Goal: Transaction & Acquisition: Download file/media

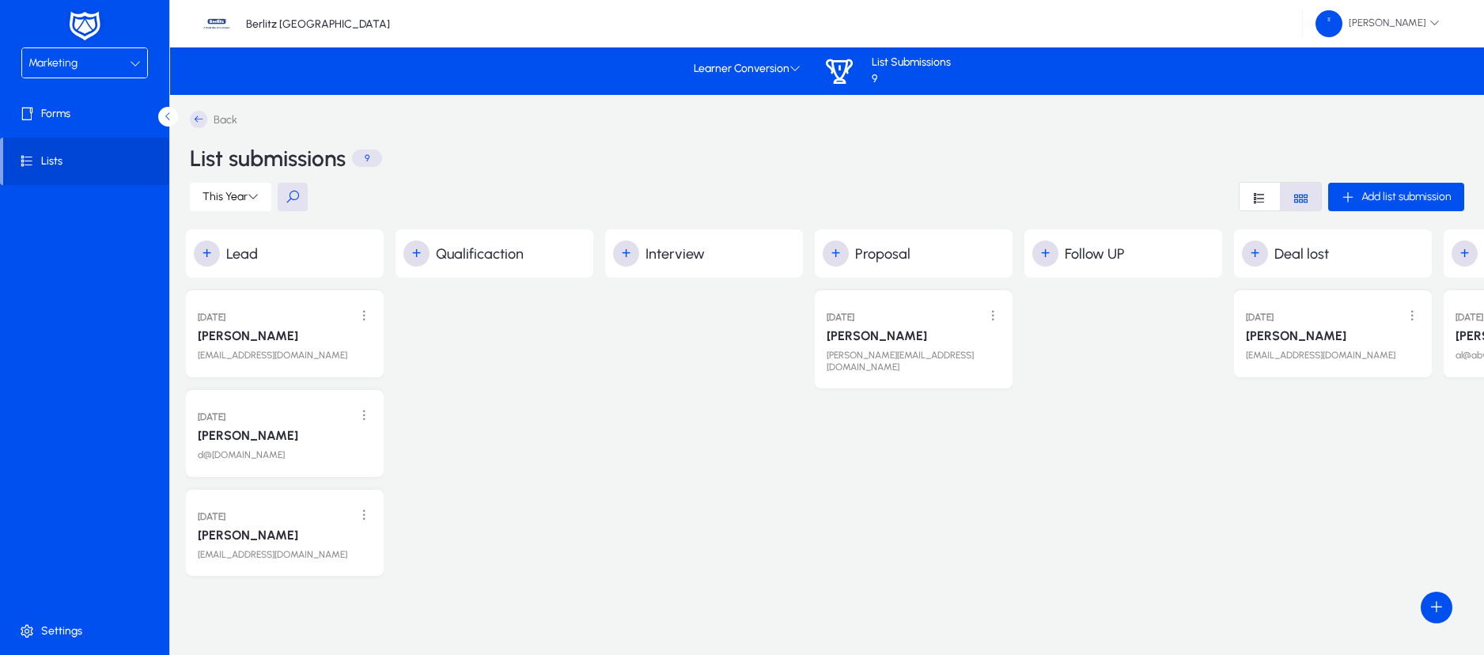
click at [89, 63] on div "Marketing" at bounding box center [78, 63] width 101 height 21
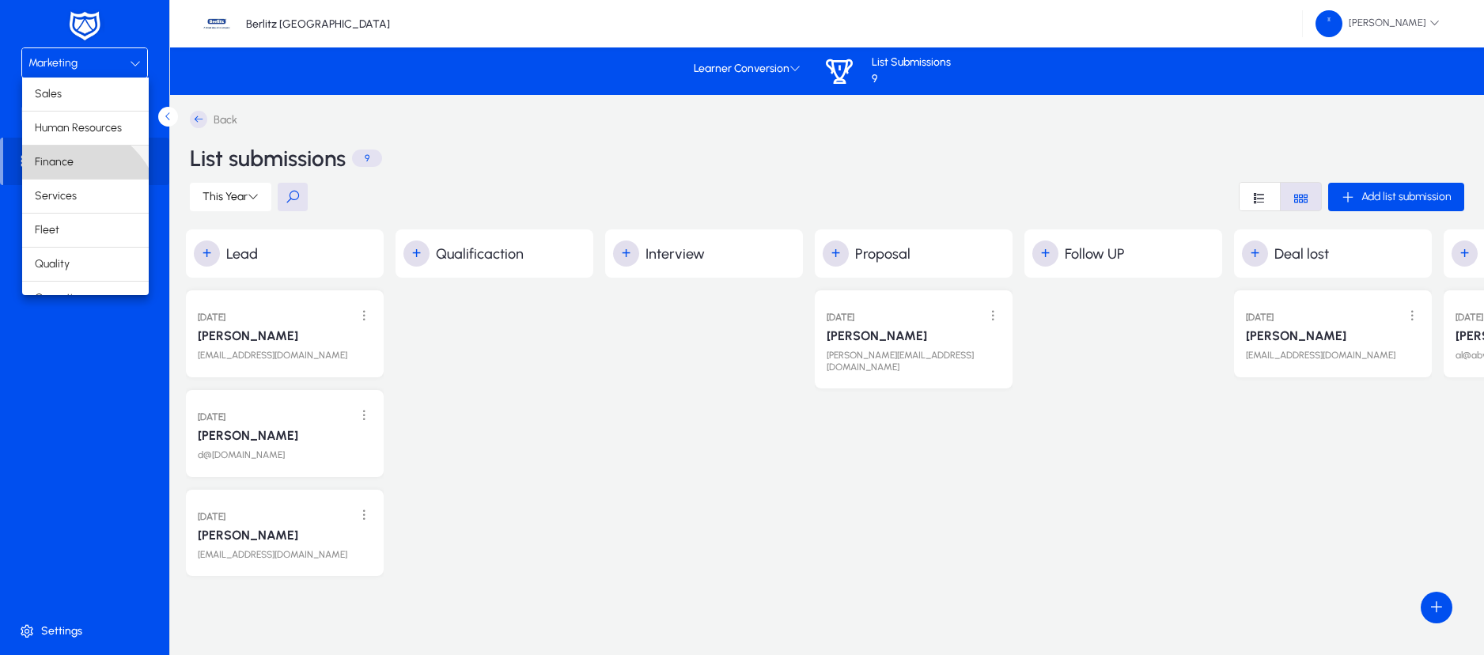
click at [64, 164] on span "Finance" at bounding box center [54, 162] width 39 height 19
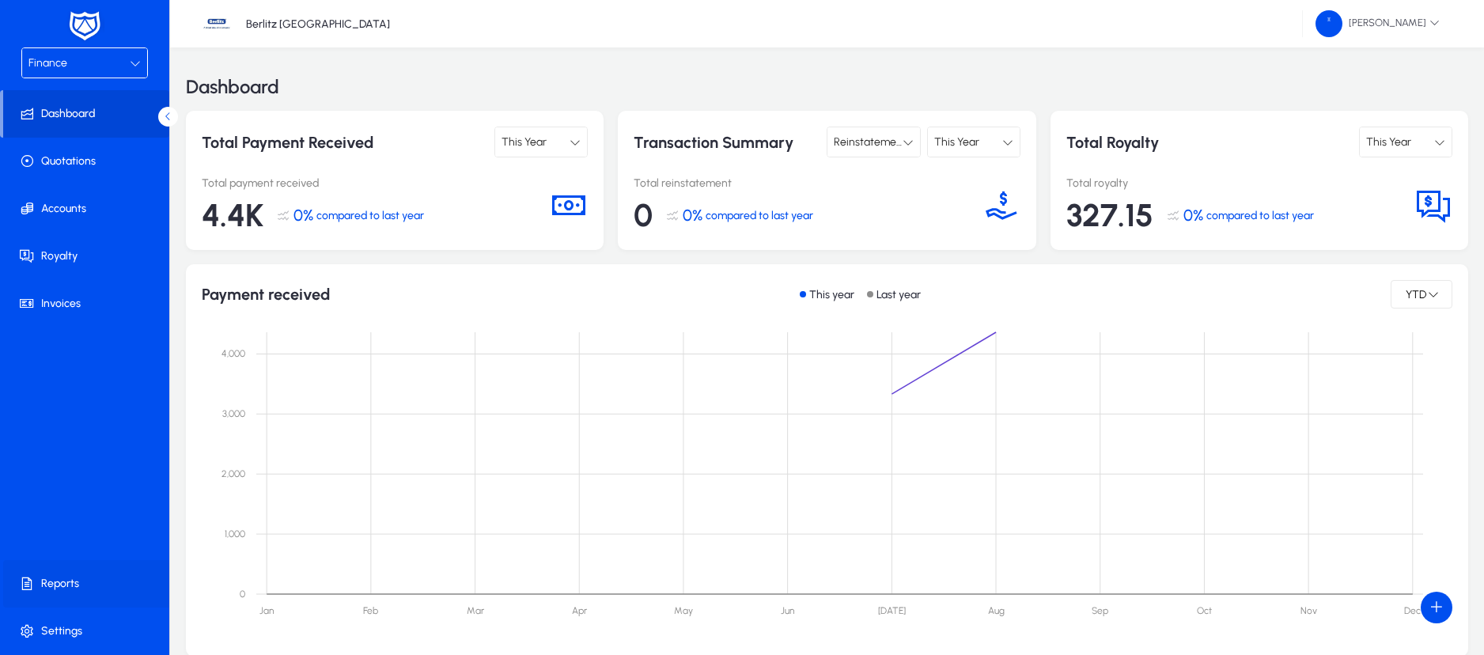
click at [60, 586] on span "Reports" at bounding box center [87, 584] width 169 height 16
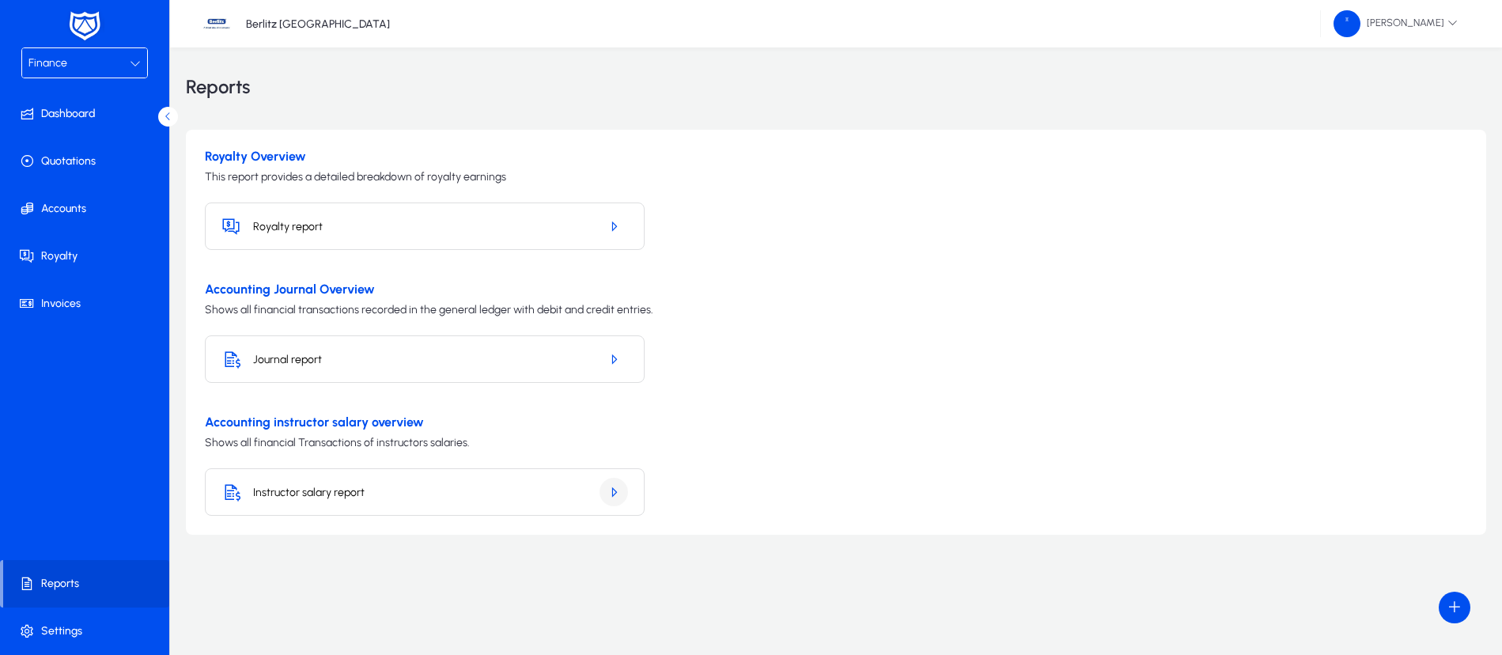
click at [612, 494] on icon "button" at bounding box center [614, 492] width 14 height 14
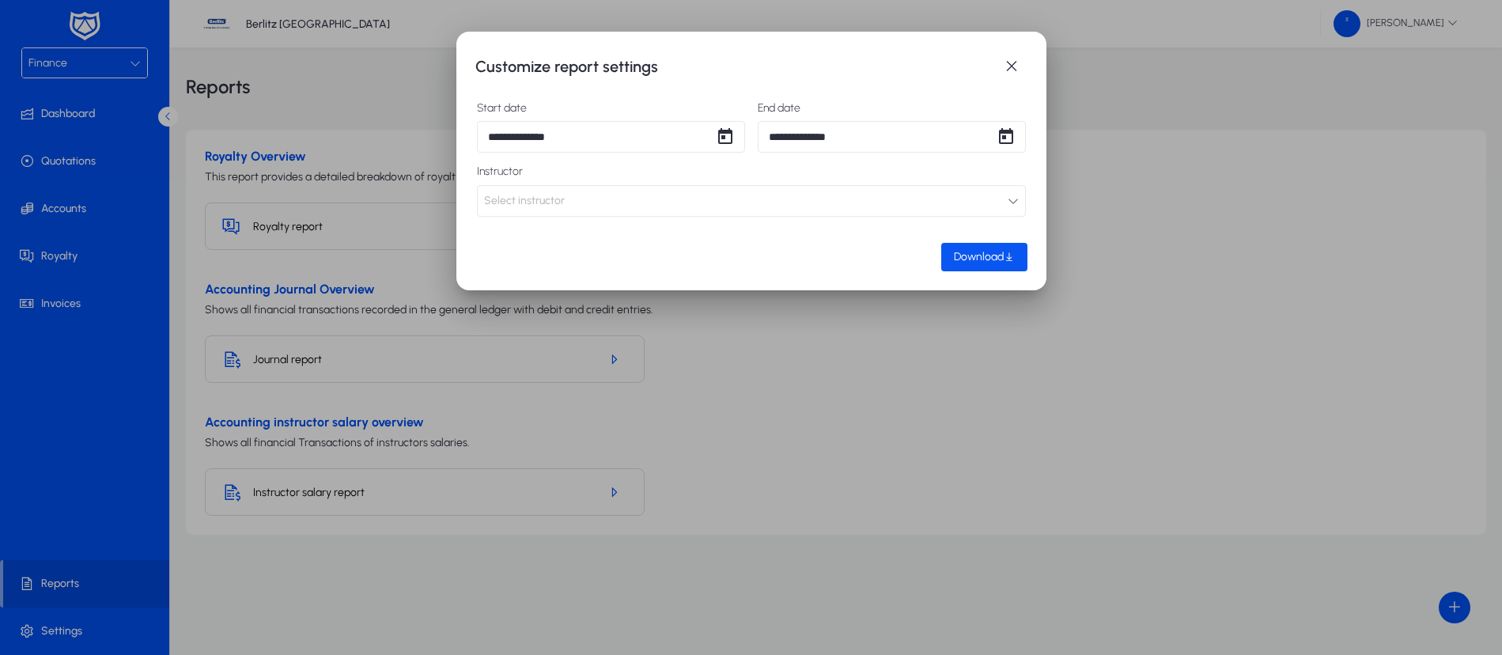
click at [978, 258] on span "Download" at bounding box center [979, 256] width 50 height 13
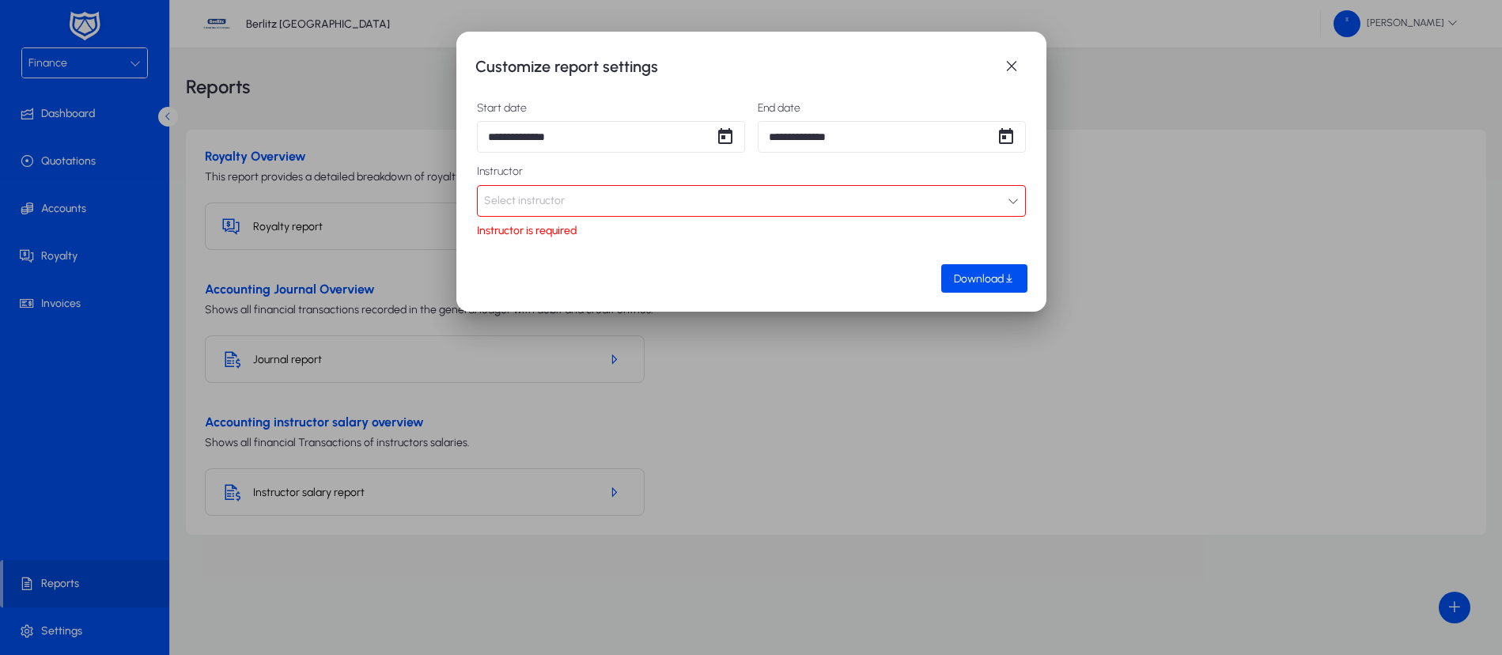
click at [921, 195] on button "Select instructor" at bounding box center [751, 201] width 549 height 32
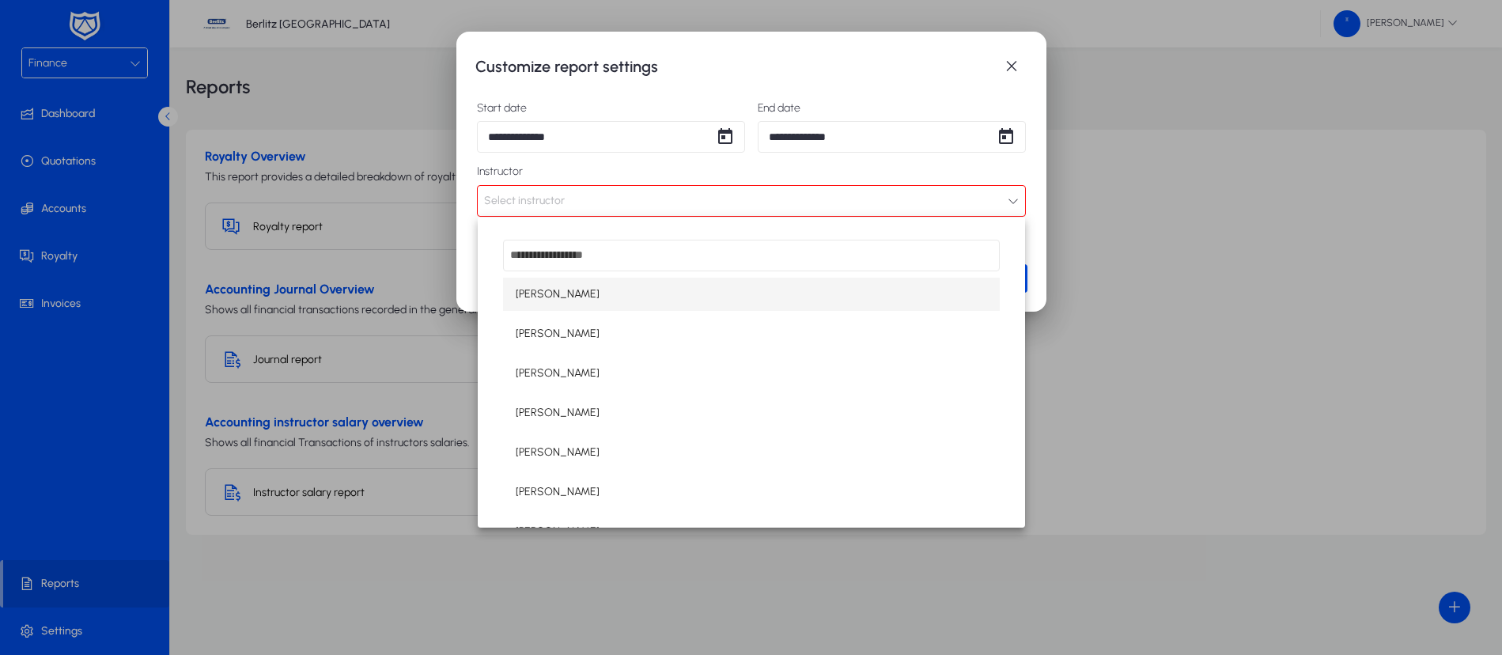
click at [550, 158] on div at bounding box center [751, 327] width 1502 height 655
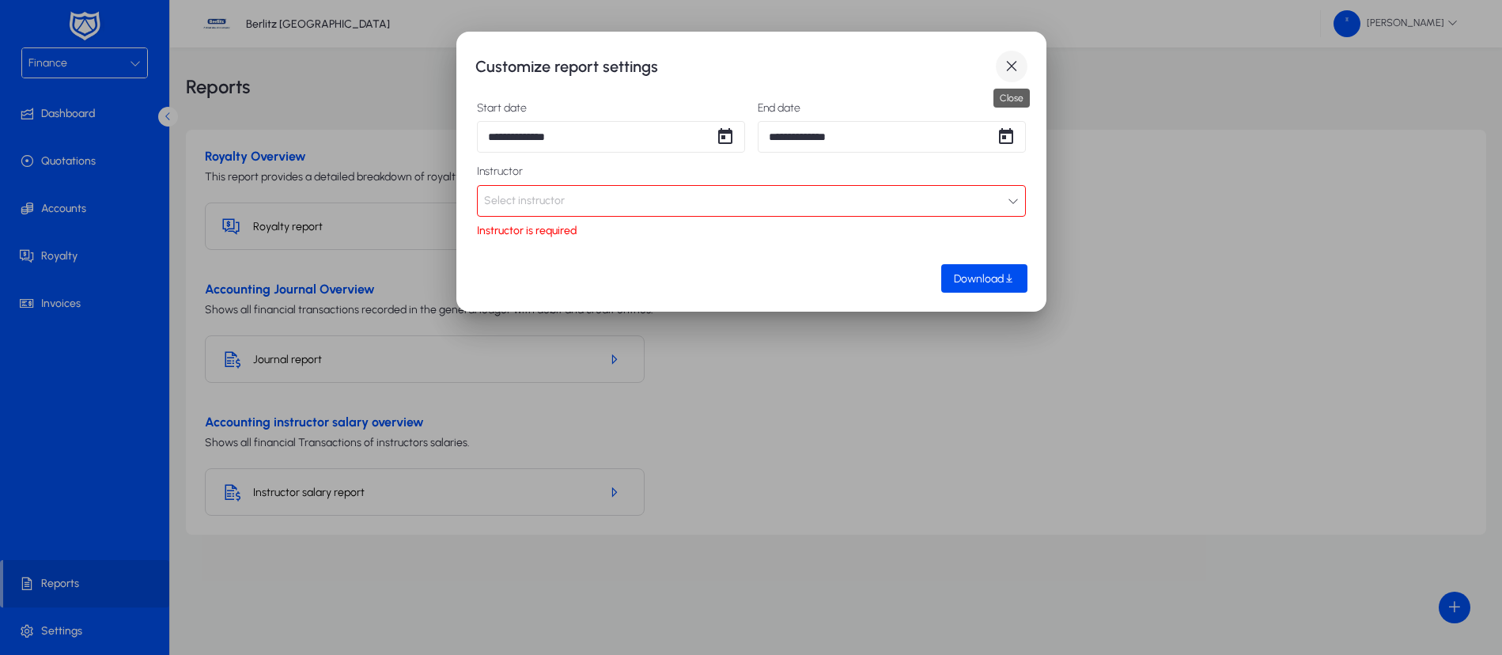
click at [1012, 61] on span "button" at bounding box center [1012, 67] width 32 height 32
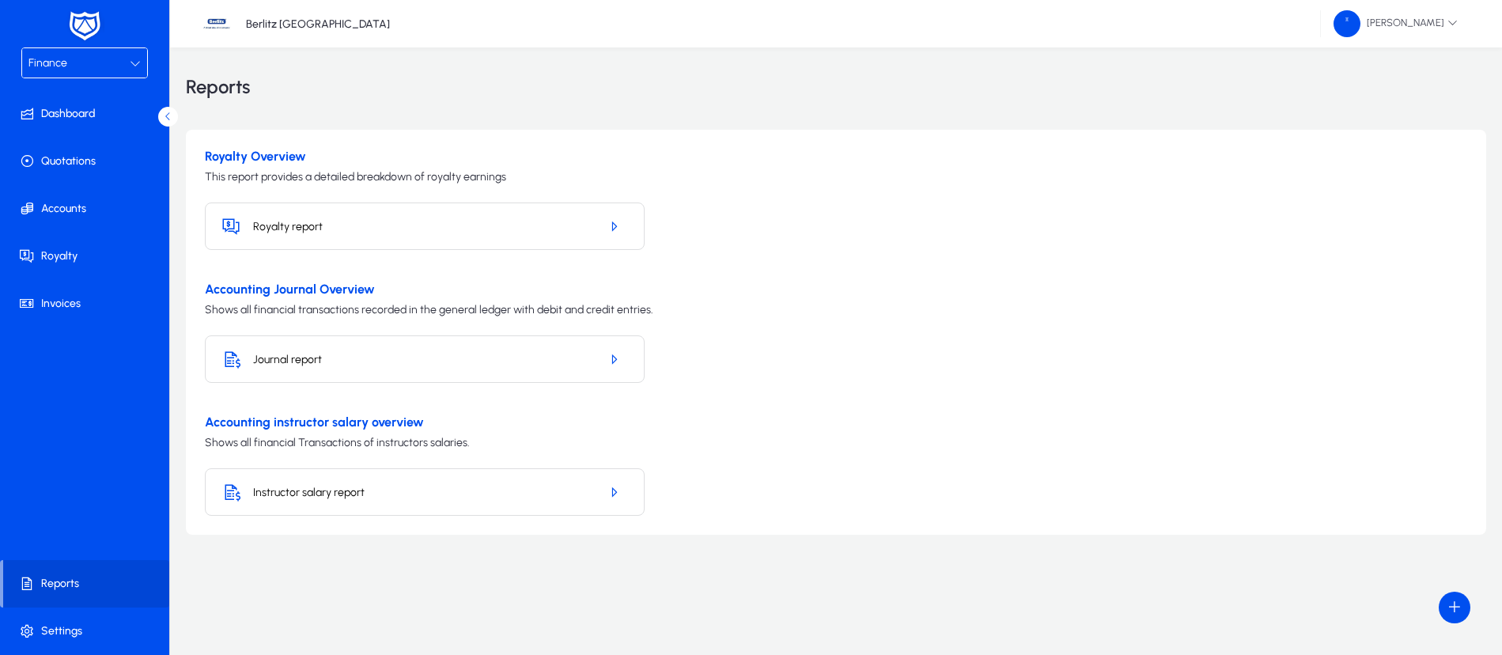
click at [522, 495] on h5 "Instructor salary report" at bounding box center [420, 492] width 334 height 13
click at [611, 493] on icon "button" at bounding box center [614, 492] width 14 height 14
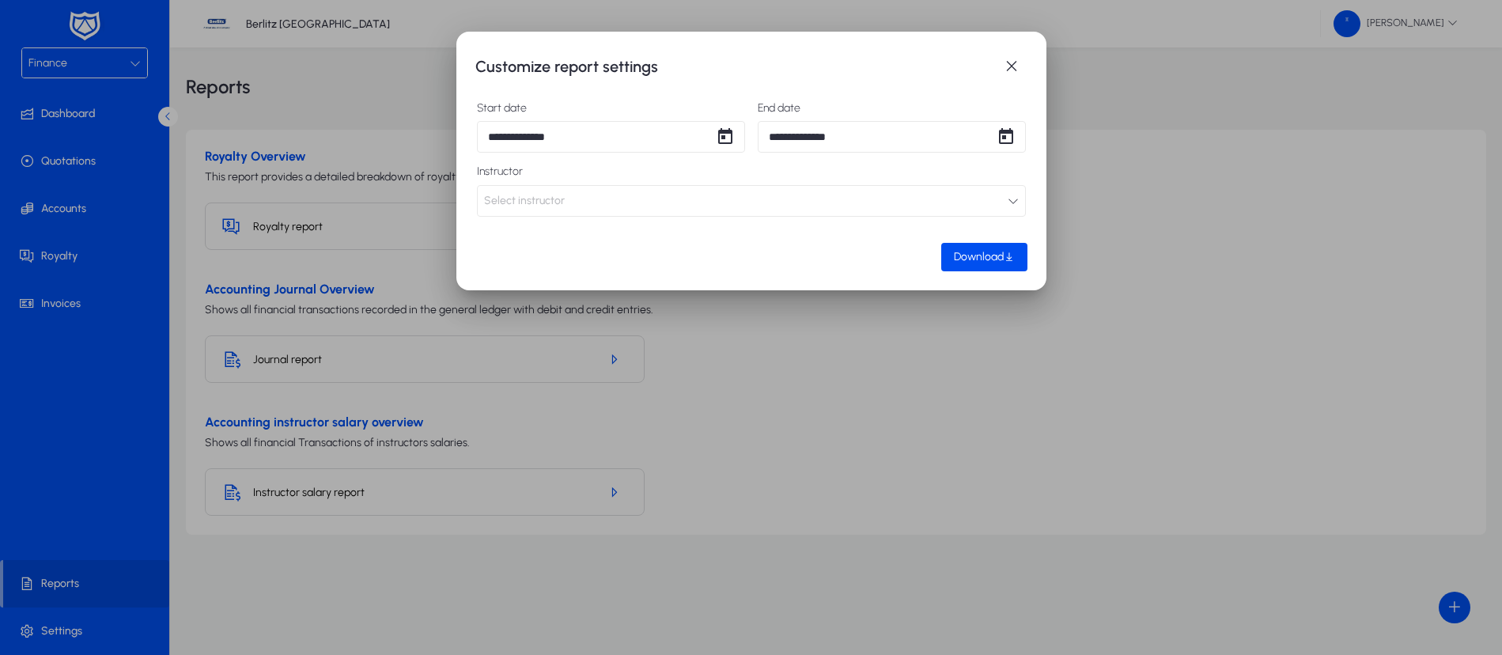
click at [592, 202] on button "Select instructor" at bounding box center [751, 201] width 549 height 32
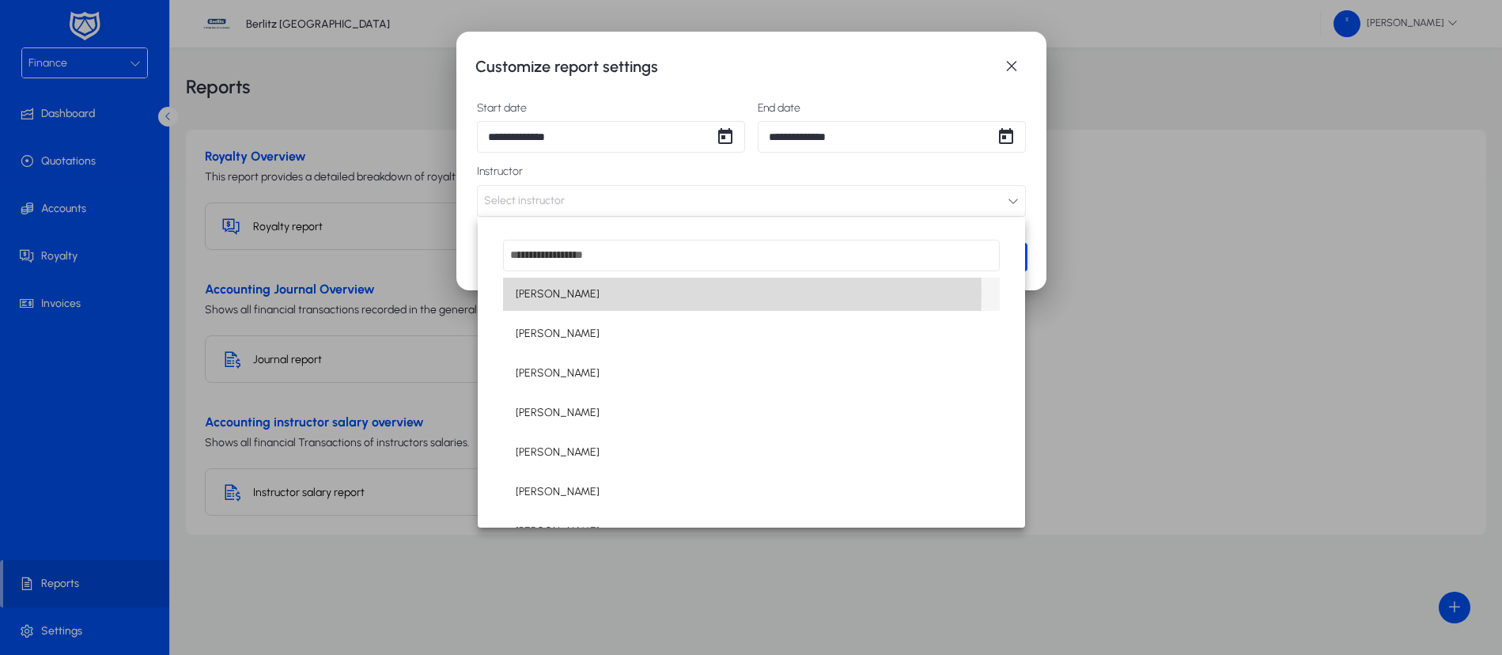
click at [581, 293] on span "[PERSON_NAME]" at bounding box center [558, 294] width 84 height 19
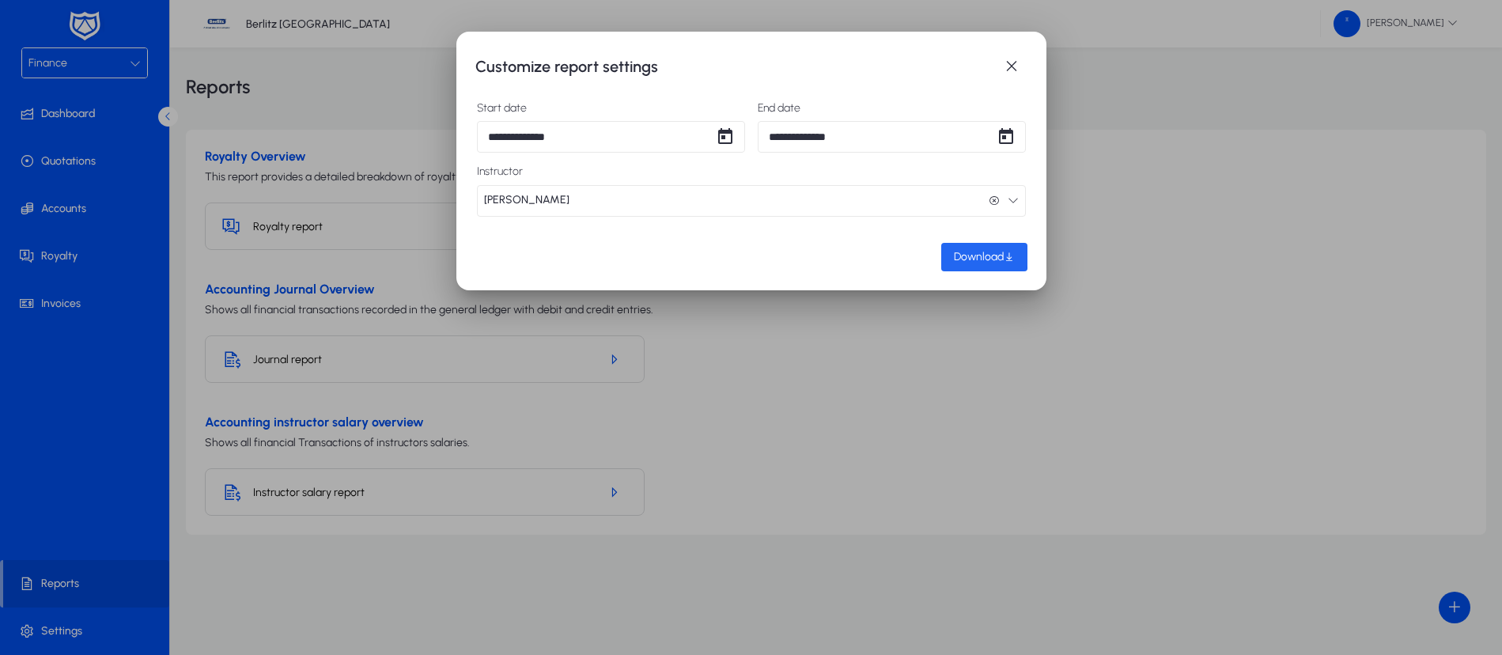
click at [963, 255] on span "Download" at bounding box center [979, 256] width 50 height 13
click at [1012, 70] on span "button" at bounding box center [1012, 67] width 32 height 32
